Goal: Information Seeking & Learning: Find specific fact

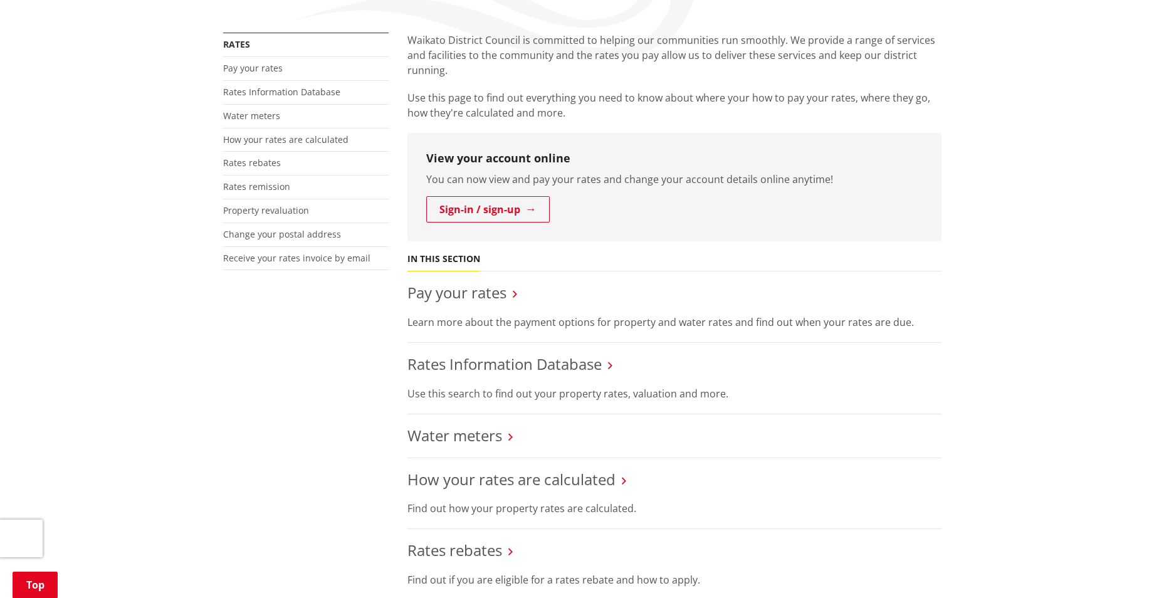
scroll to position [251, 0]
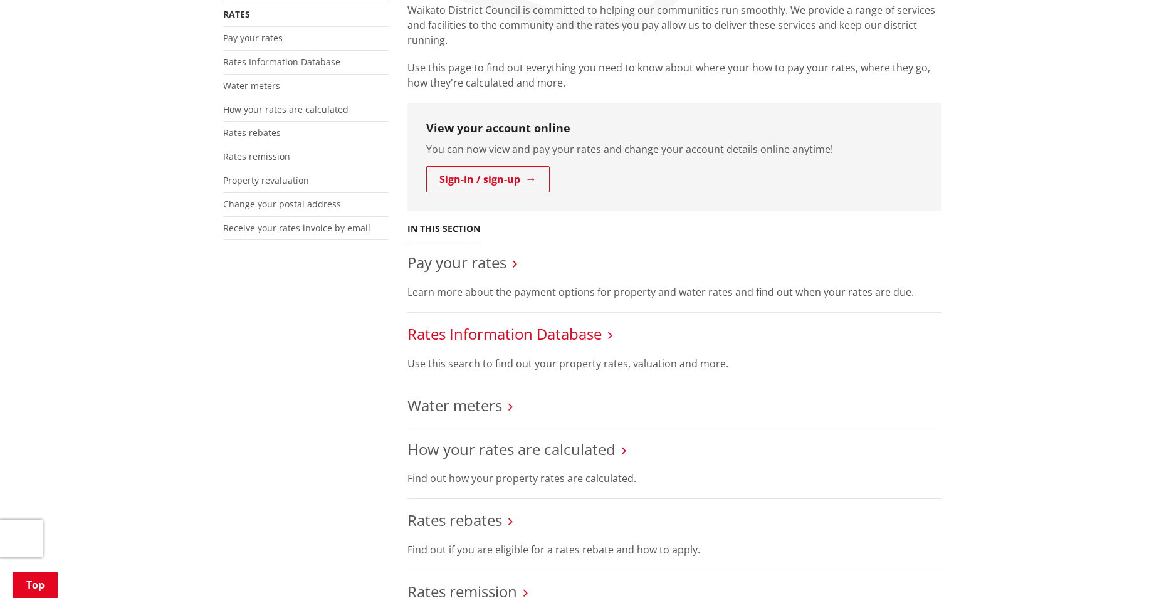
click at [524, 334] on link "Rates Information Database" at bounding box center [505, 334] width 194 height 21
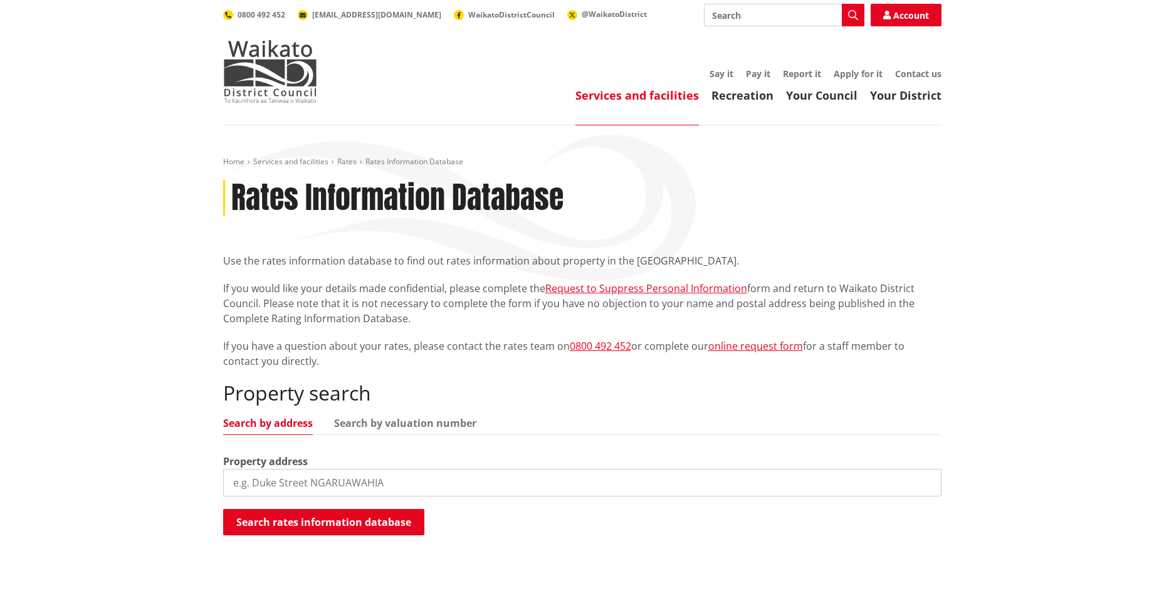
click at [292, 485] on input "search" at bounding box center [582, 483] width 719 height 28
paste input "39A Karioitahi Road"
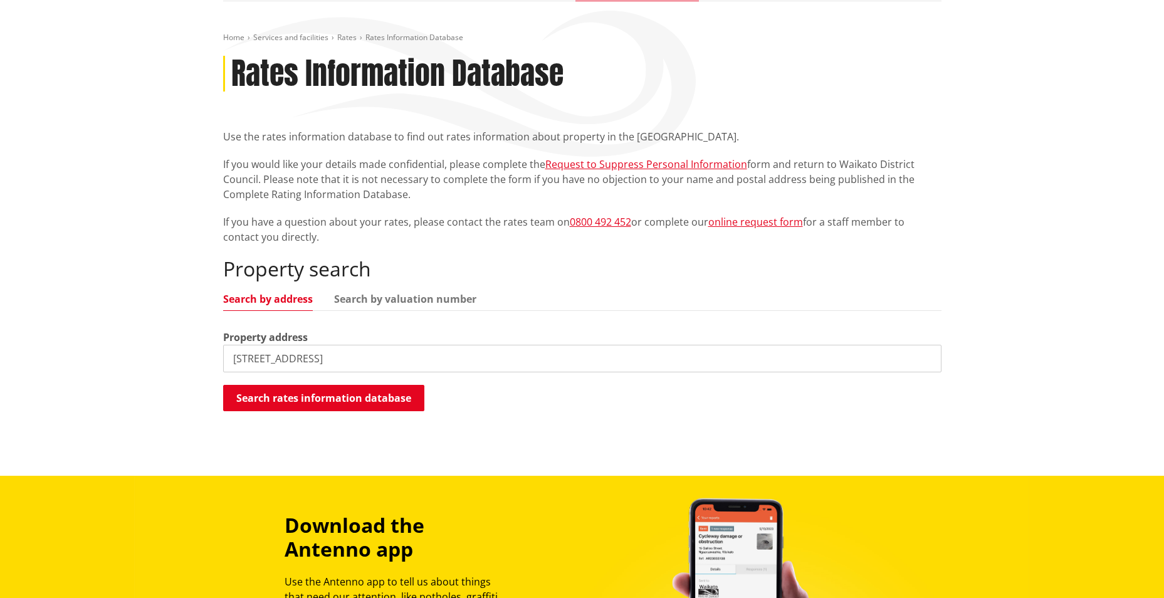
scroll to position [125, 0]
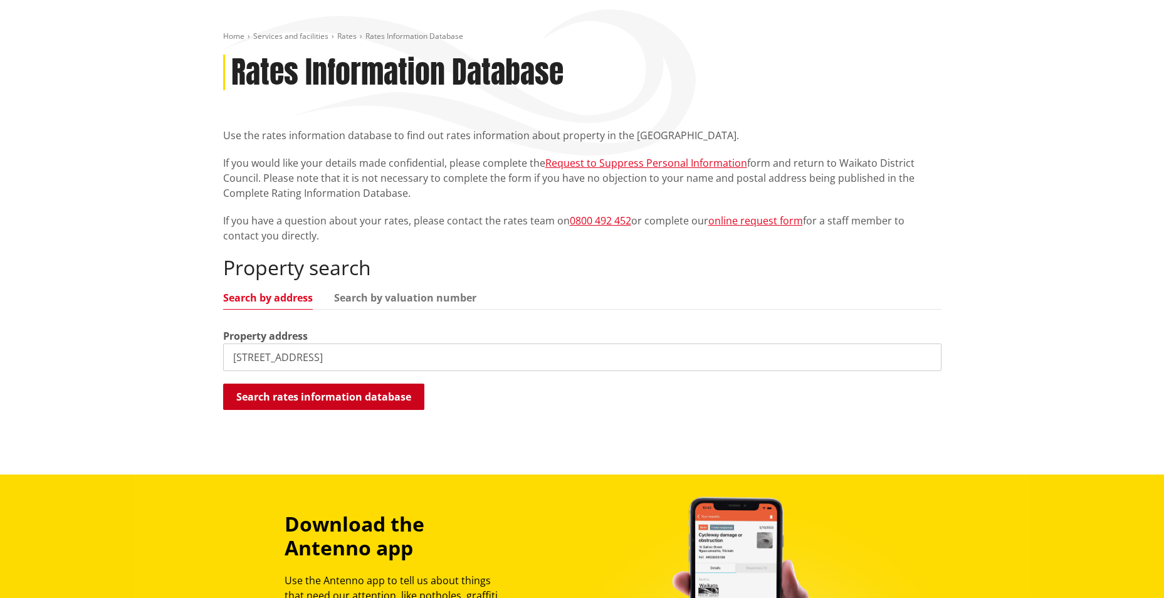
type input "39A Karioitahi Road"
click at [337, 404] on button "Search rates information database" at bounding box center [323, 397] width 201 height 26
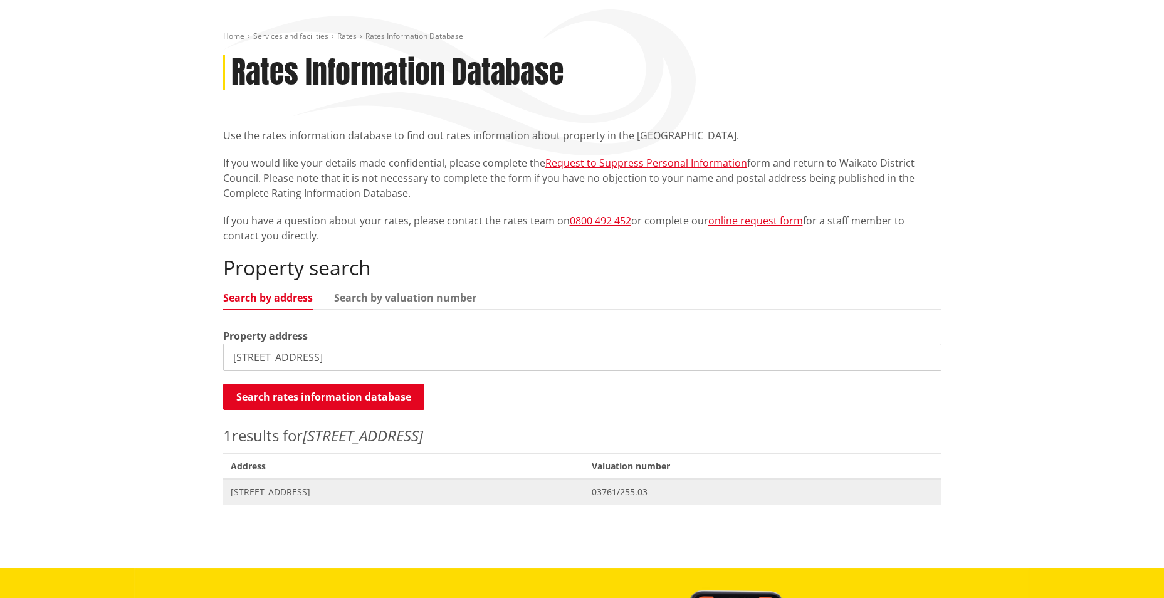
click at [288, 494] on span "39A Karioitahi Road WAIUKU" at bounding box center [404, 492] width 347 height 13
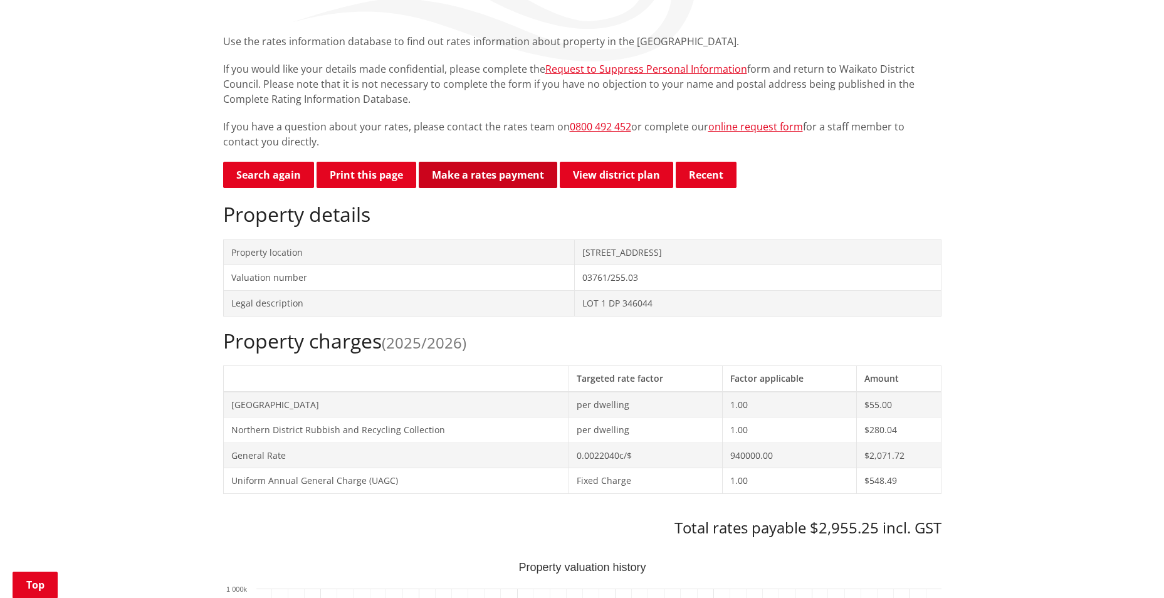
scroll to position [188, 0]
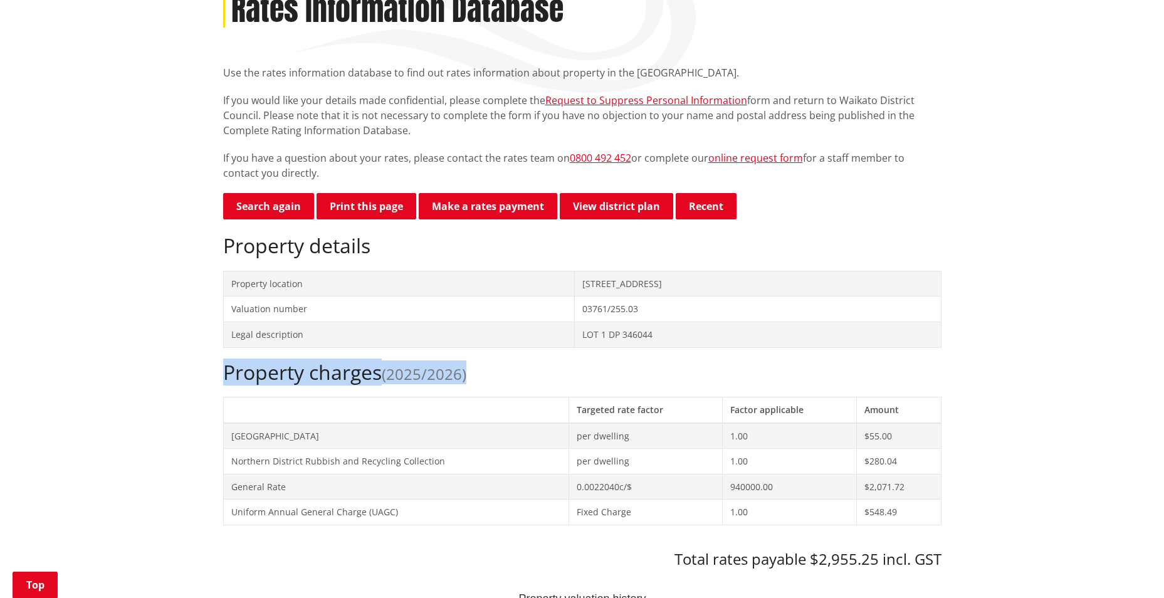
drag, startPoint x: 476, startPoint y: 378, endPoint x: 220, endPoint y: 384, distance: 255.9
copy h2 "Property charges (2025/2026)"
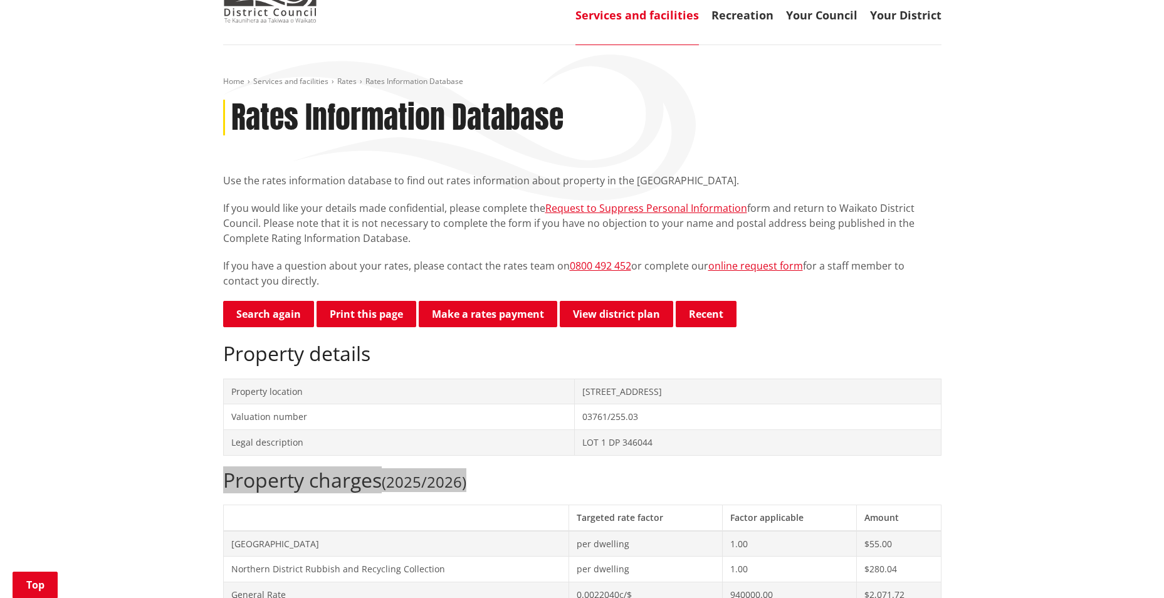
scroll to position [0, 0]
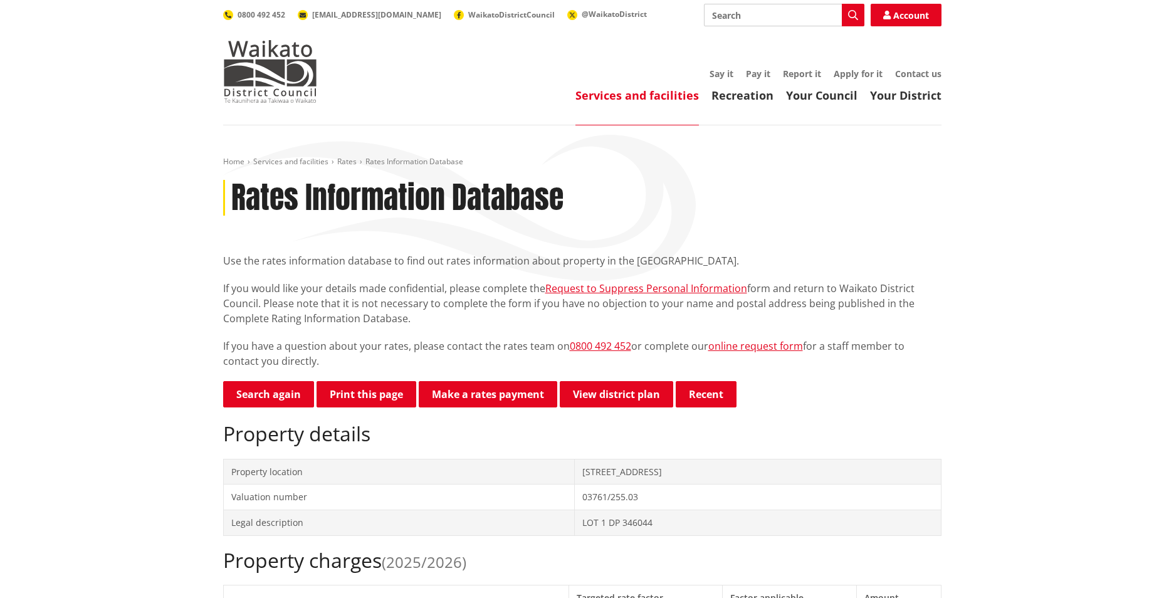
drag, startPoint x: 70, startPoint y: 500, endPoint x: 28, endPoint y: 198, distance: 305.2
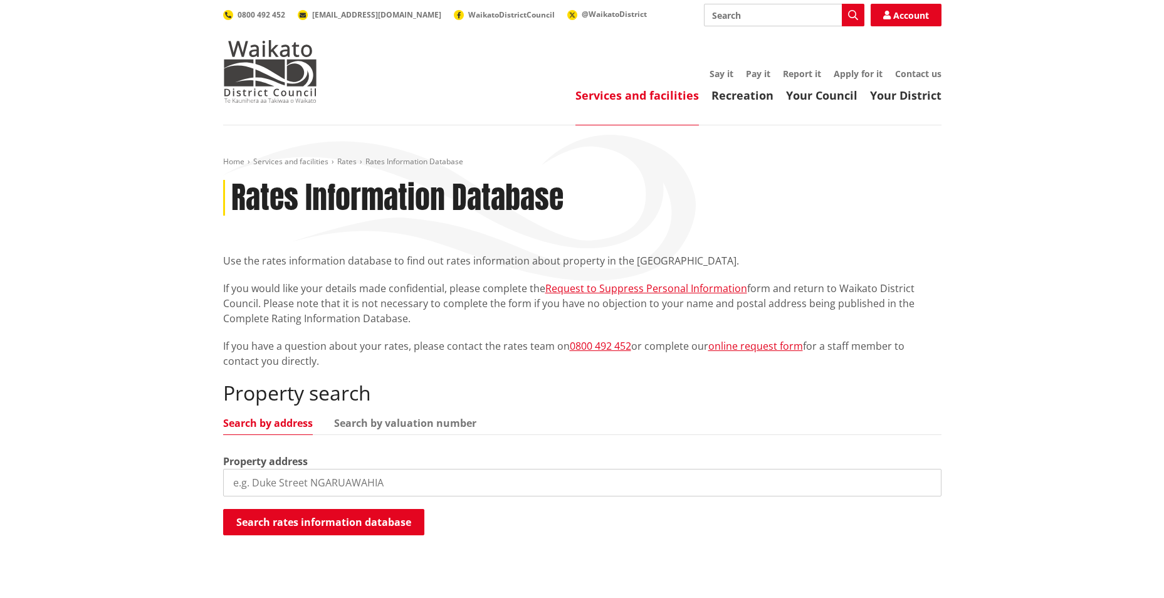
scroll to position [125, 0]
